Goal: Find specific page/section: Find specific page/section

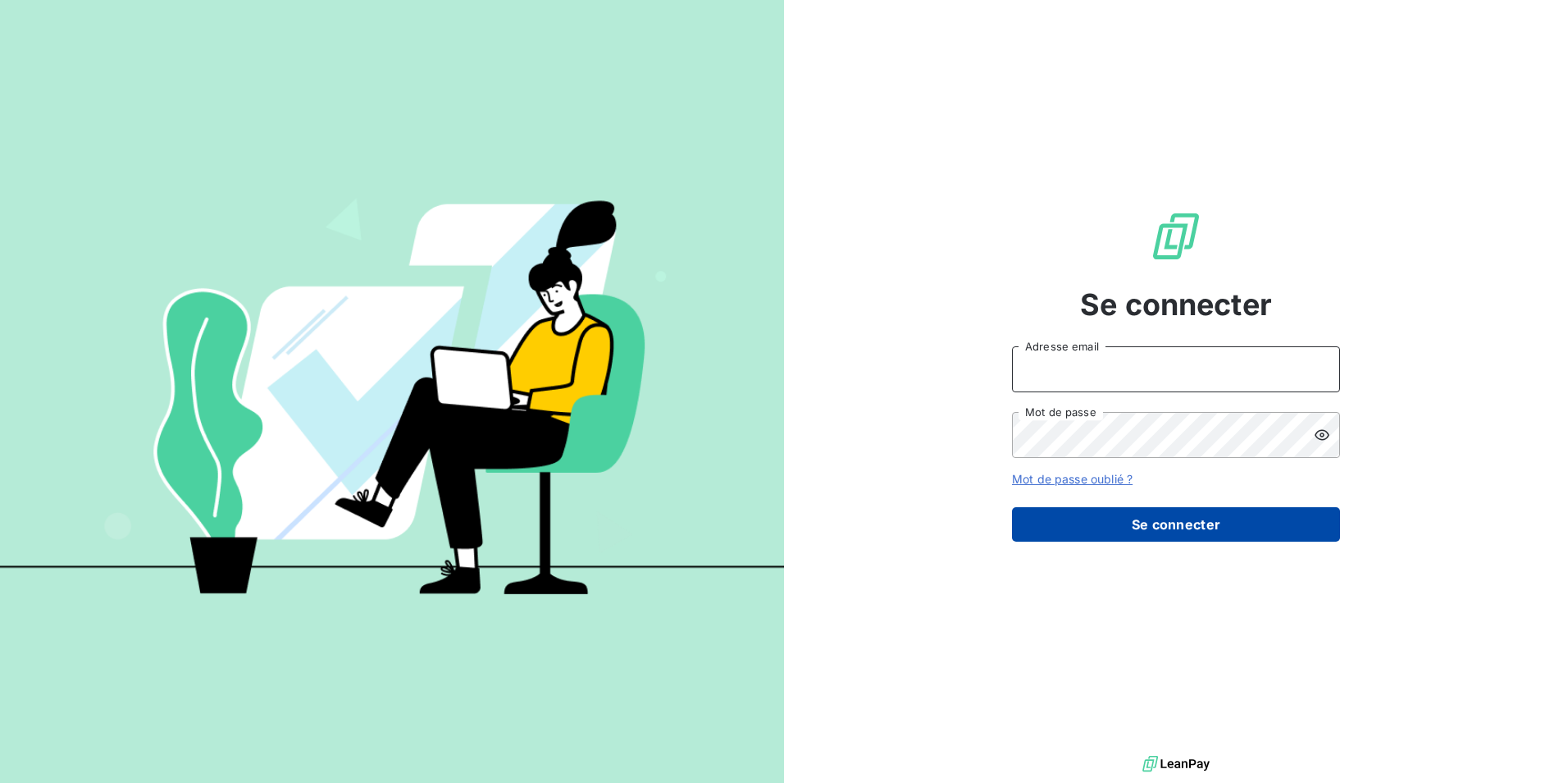
type input "[PERSON_NAME][EMAIL_ADDRESS][DOMAIN_NAME]"
click at [1168, 523] on button "Se connecter" at bounding box center [1176, 524] width 328 height 34
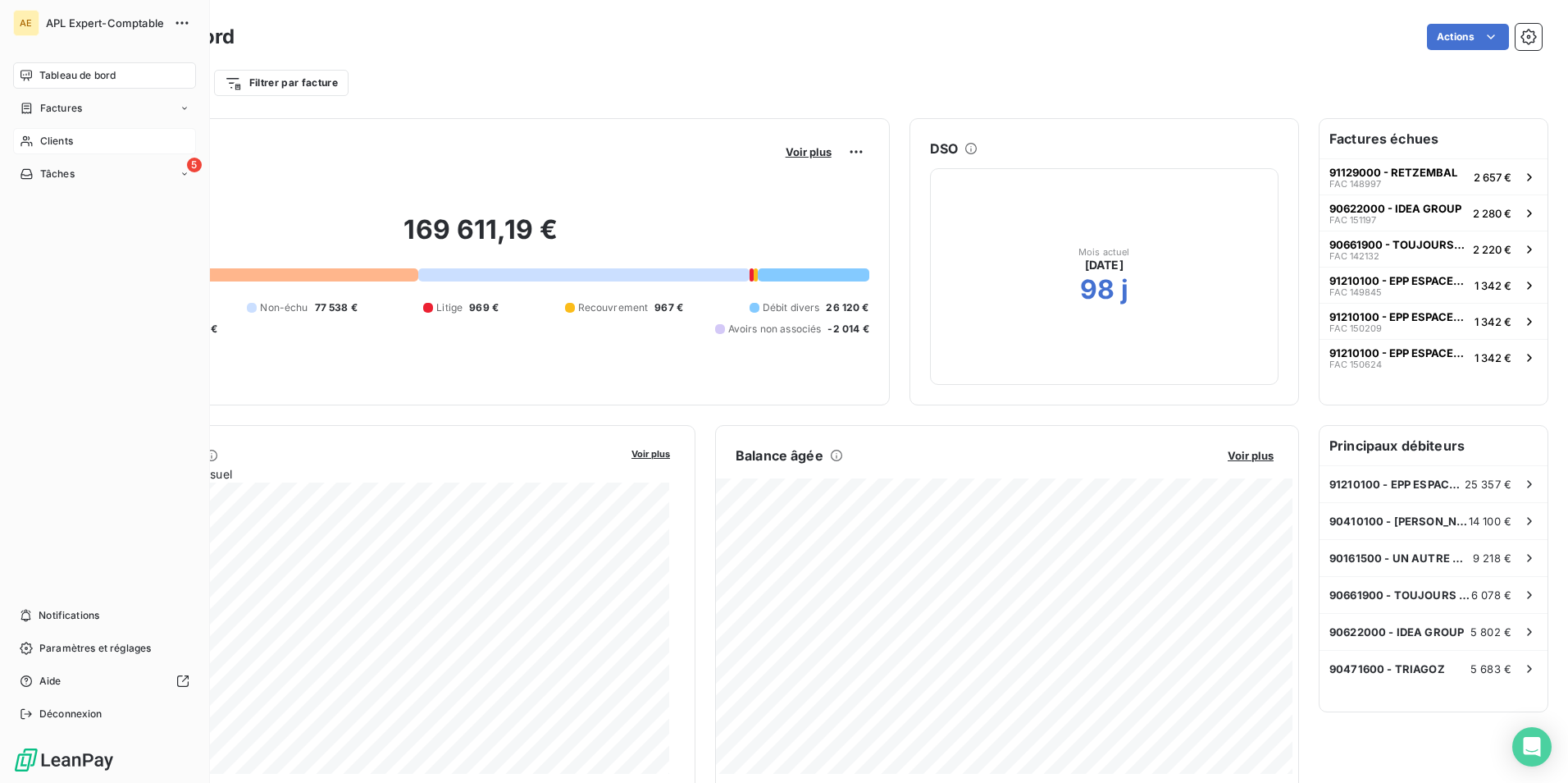
click at [89, 147] on div "Clients" at bounding box center [104, 141] width 183 height 26
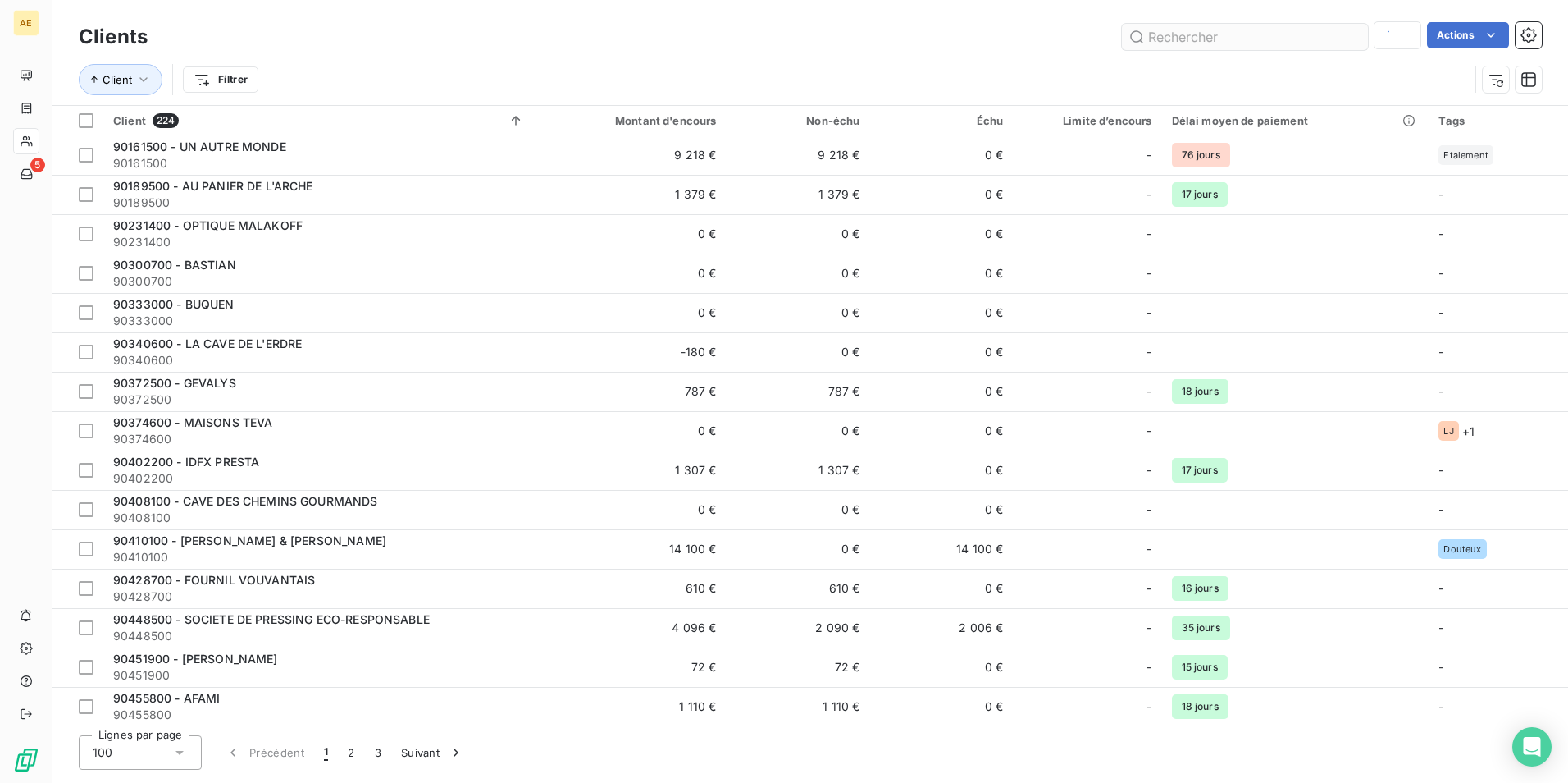
click at [1196, 39] on input "text" at bounding box center [1245, 36] width 246 height 26
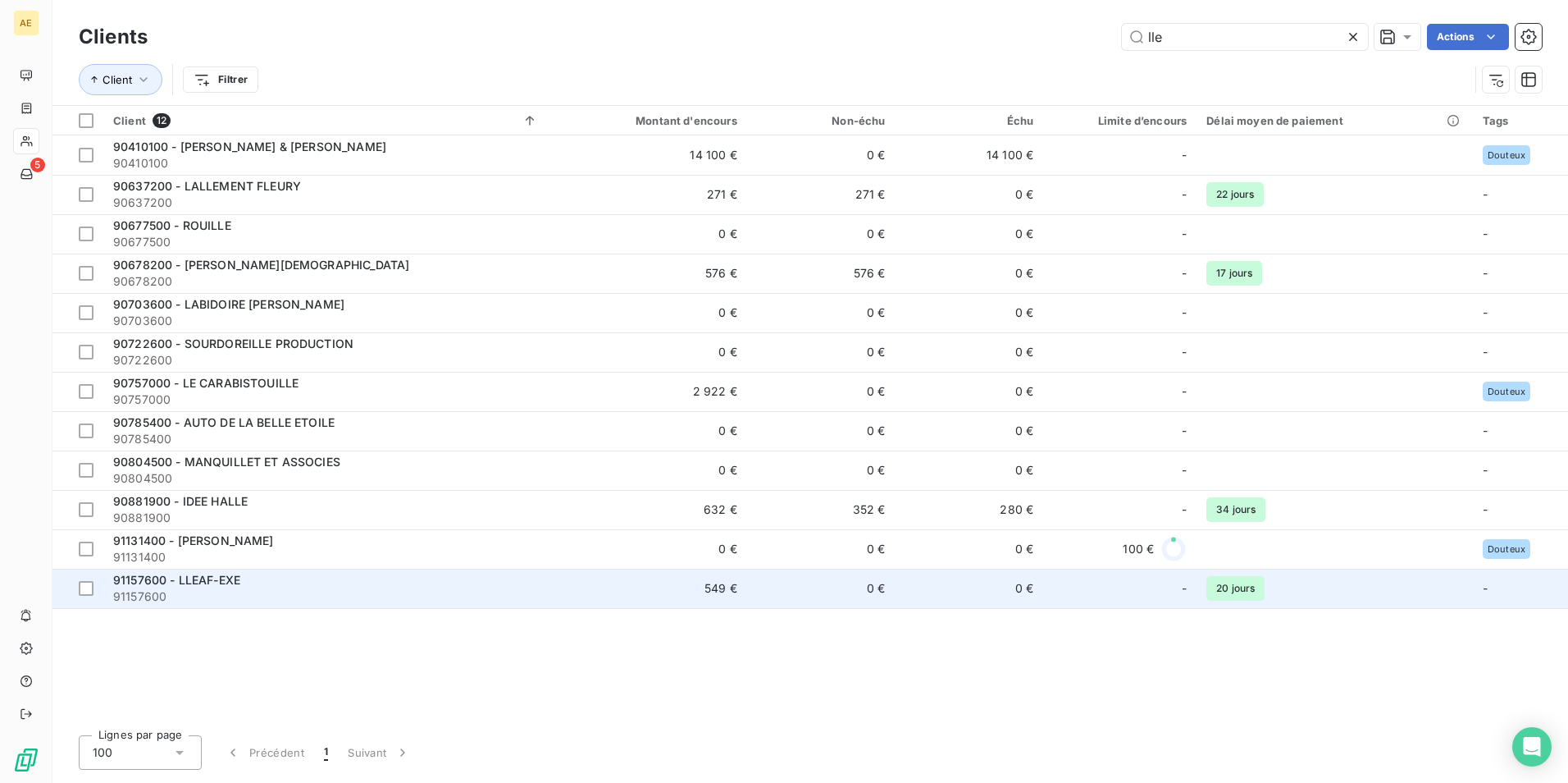
type input "lle"
click at [218, 577] on span "91157600 - LLEAF-EXE" at bounding box center [177, 579] width 127 height 14
